Goal: Download file/media

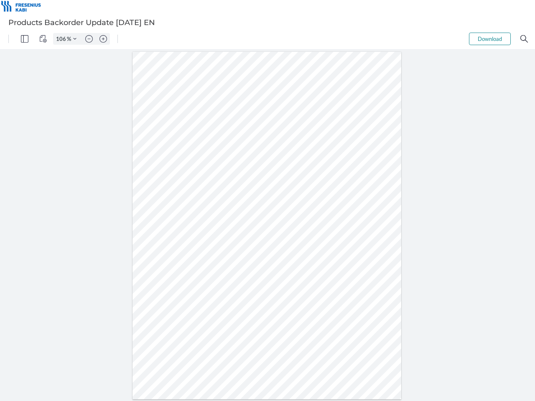
click at [25, 39] on img "Panel" at bounding box center [25, 39] width 8 height 8
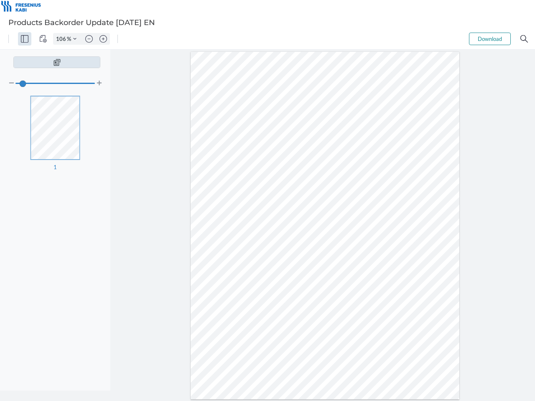
click at [43, 39] on img "View Controls" at bounding box center [43, 39] width 8 height 8
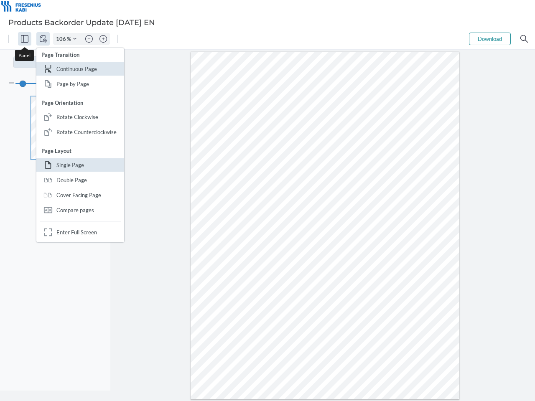
click at [62, 39] on input "106" at bounding box center [59, 39] width 13 height 8
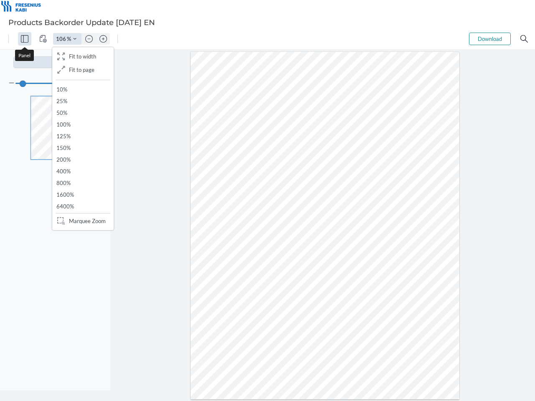
click at [75, 39] on img "Zoom Controls" at bounding box center [74, 38] width 3 height 3
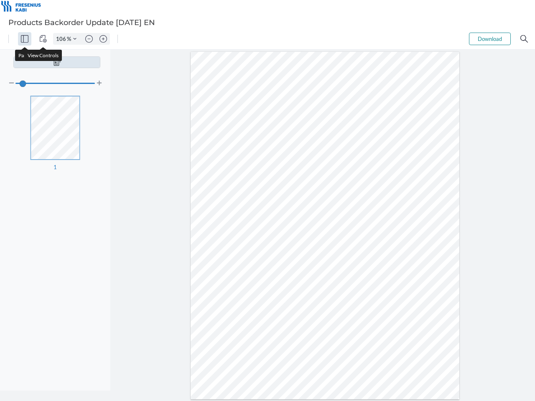
click at [89, 39] on img "Zoom out" at bounding box center [89, 39] width 8 height 8
click at [103, 39] on img "Zoom in" at bounding box center [103, 39] width 8 height 8
type input "106"
click at [490, 39] on button "Download" at bounding box center [490, 39] width 42 height 13
click at [524, 39] on img "Search" at bounding box center [524, 39] width 8 height 8
